Goal: Check status: Check status

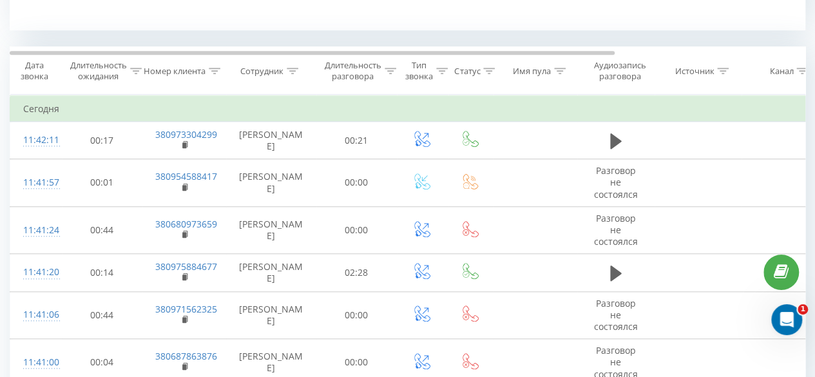
scroll to position [580, 0]
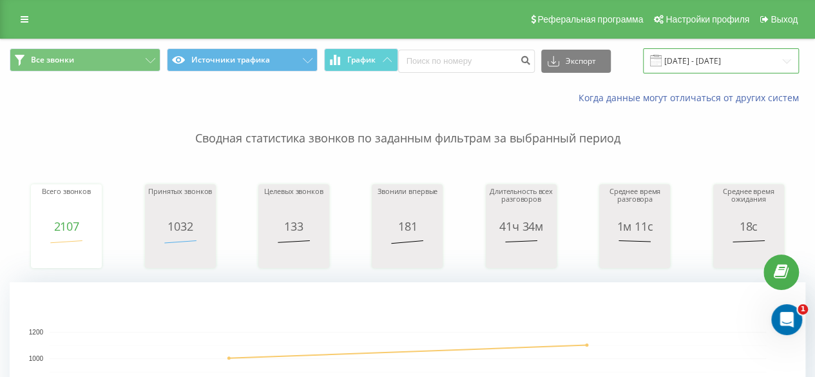
click at [714, 60] on input "[DATE] - [DATE]" at bounding box center [721, 60] width 156 height 25
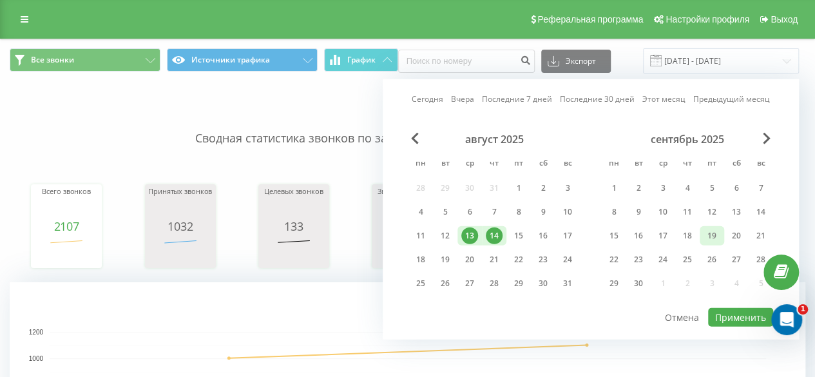
click at [708, 235] on div "19" at bounding box center [711, 235] width 17 height 17
click at [728, 314] on button "Применить" at bounding box center [740, 317] width 65 height 19
type input "[DATE] - [DATE]"
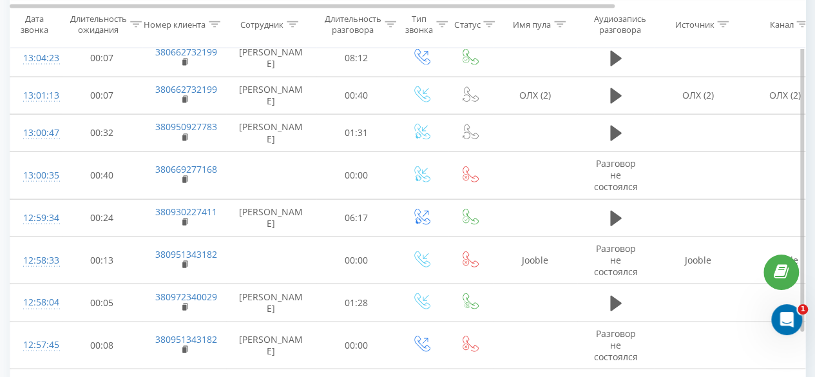
scroll to position [1372, 0]
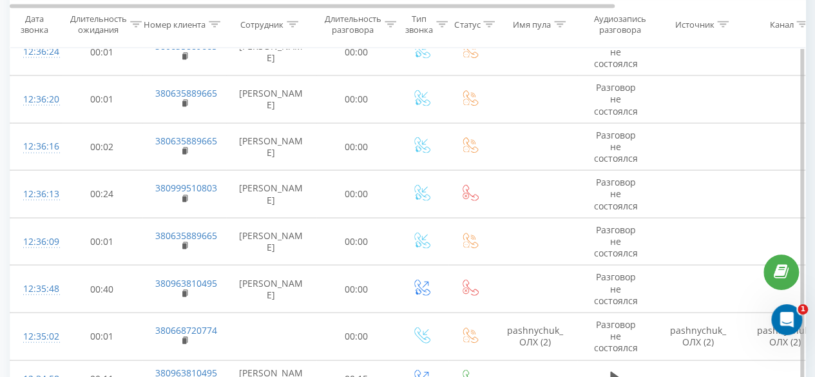
scroll to position [3755, 0]
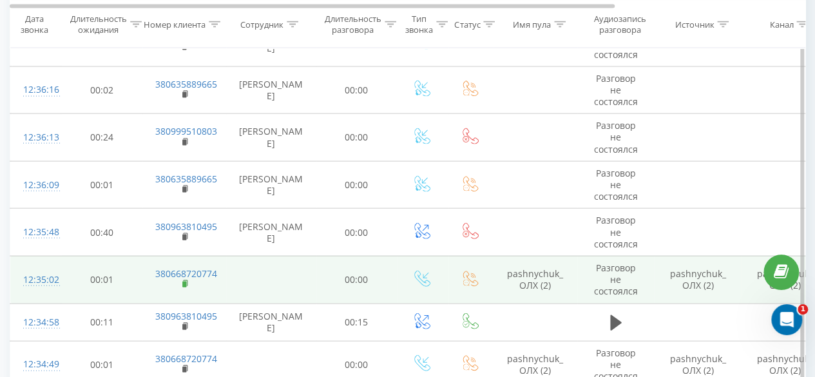
click at [184, 281] on rect at bounding box center [184, 284] width 4 height 6
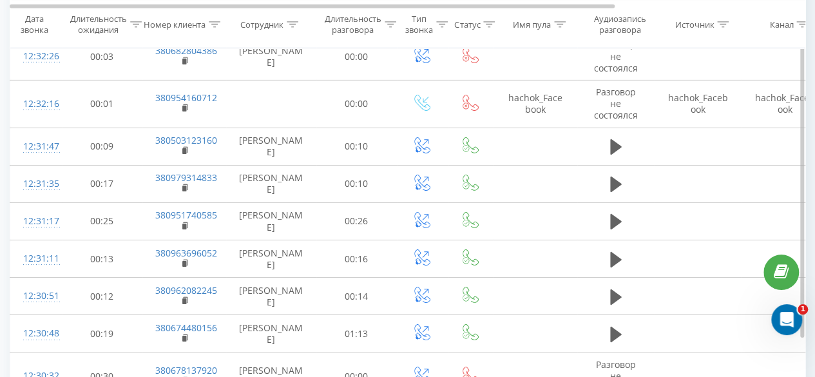
scroll to position [4553, 0]
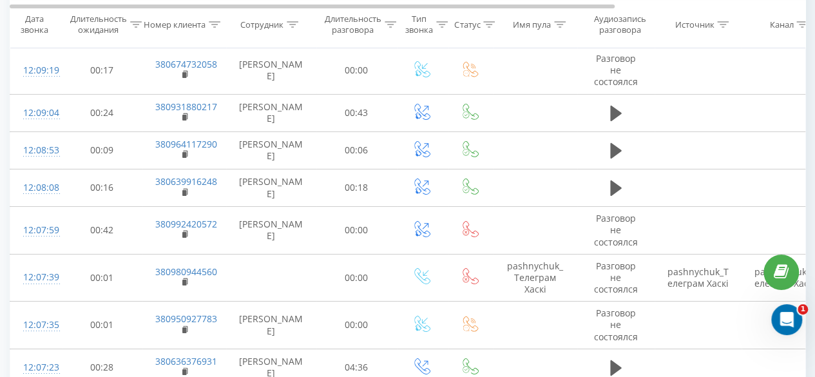
scroll to position [4645, 0]
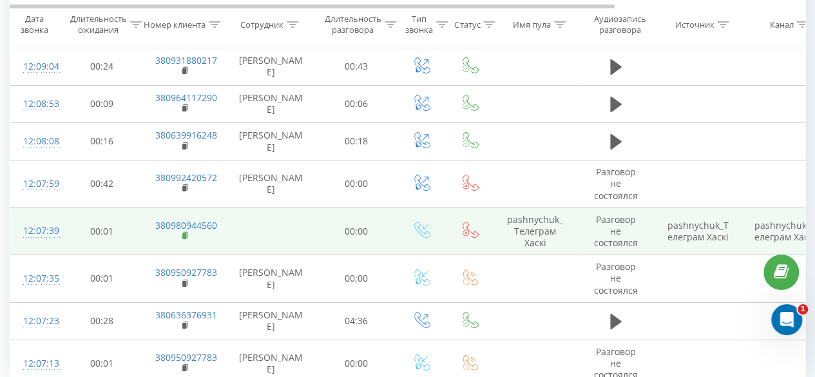
click at [182, 233] on rect at bounding box center [184, 236] width 4 height 6
